Goal: Contribute content: Contribute content

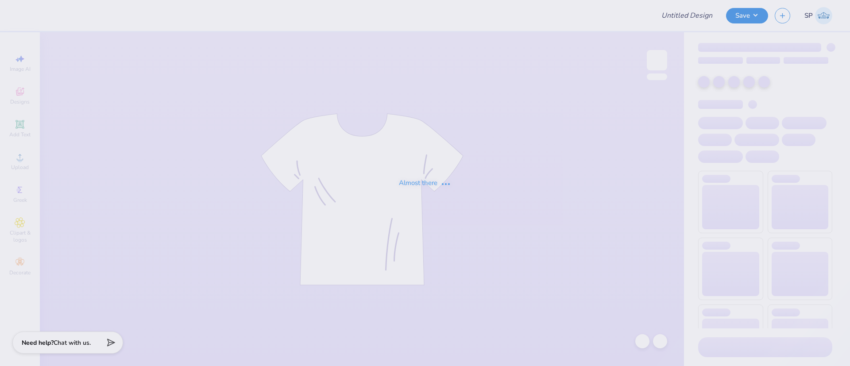
type input "[PERSON_NAME] : Camp"
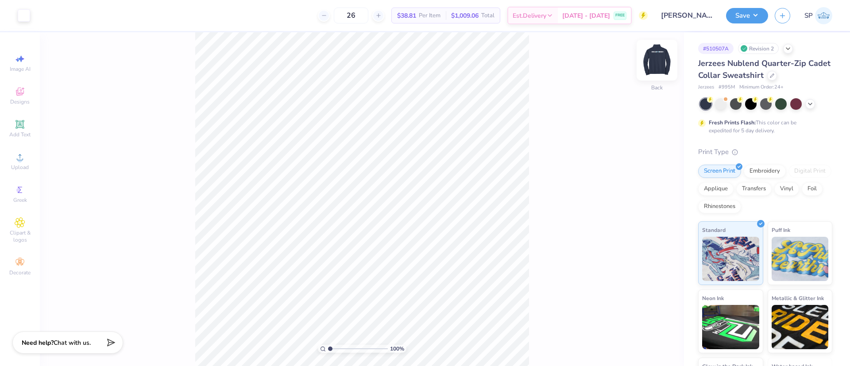
click at [652, 61] on img at bounding box center [656, 59] width 35 height 35
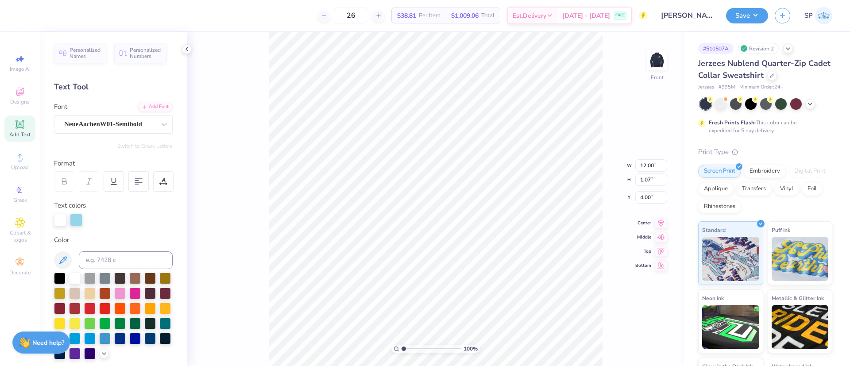
scroll to position [11, 4]
type textarea "ONE LA2T 6OODBYE"
click at [760, 13] on button "Save" at bounding box center [747, 14] width 42 height 15
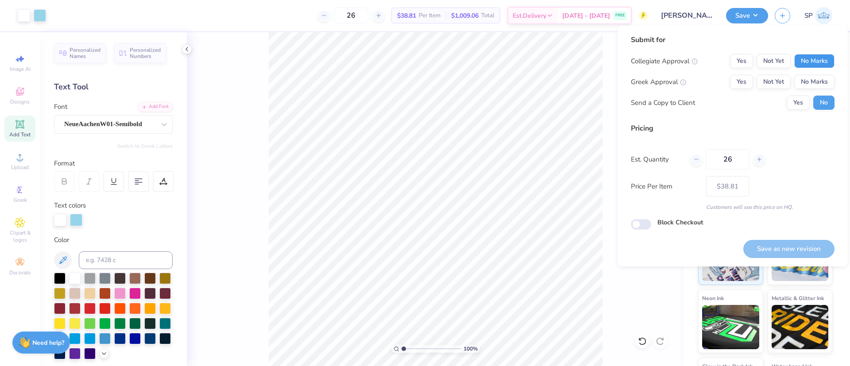
click at [808, 62] on button "No Marks" at bounding box center [814, 61] width 40 height 14
click at [812, 82] on button "No Marks" at bounding box center [814, 82] width 40 height 14
drag, startPoint x: 806, startPoint y: 101, endPoint x: 791, endPoint y: 177, distance: 77.4
click at [806, 101] on button "Yes" at bounding box center [798, 103] width 23 height 14
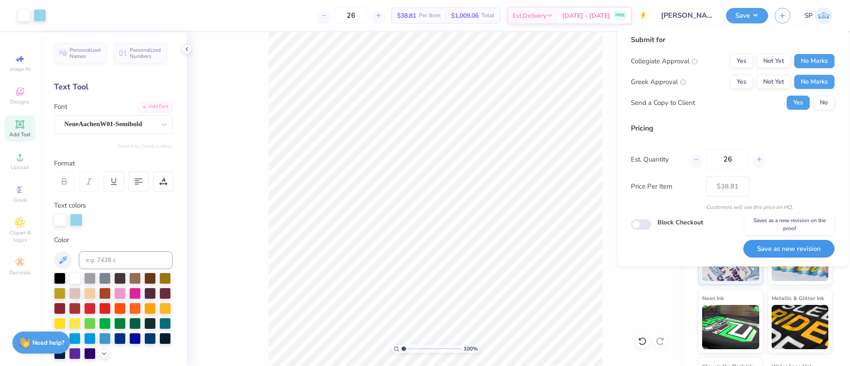
click at [787, 245] on button "Save as new revision" at bounding box center [788, 249] width 91 height 18
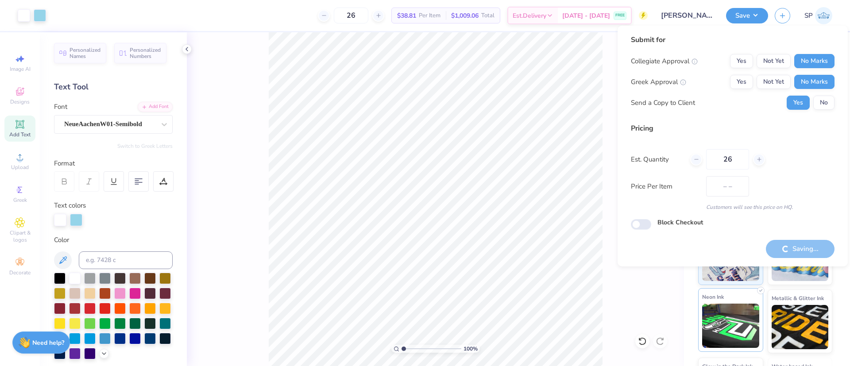
type input "$38.81"
